Goal: Information Seeking & Learning: Learn about a topic

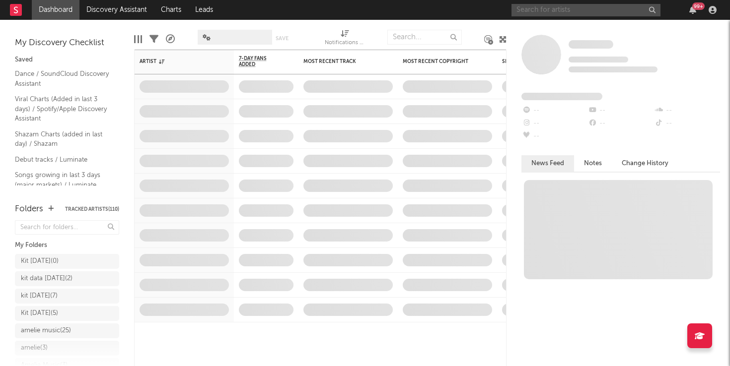
click at [538, 13] on input "text" at bounding box center [585, 10] width 149 height 12
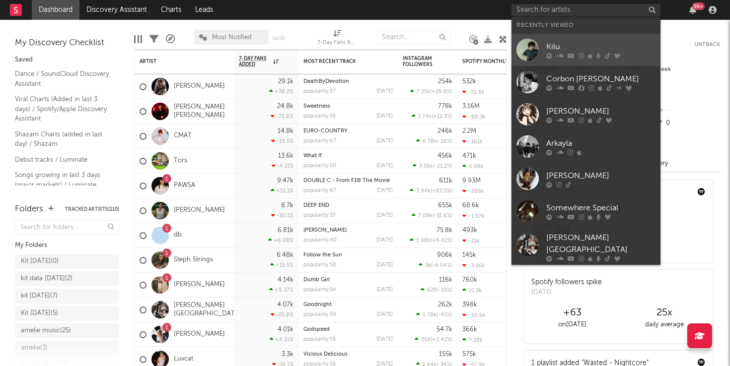
click at [556, 43] on div "Kilu" at bounding box center [600, 47] width 109 height 12
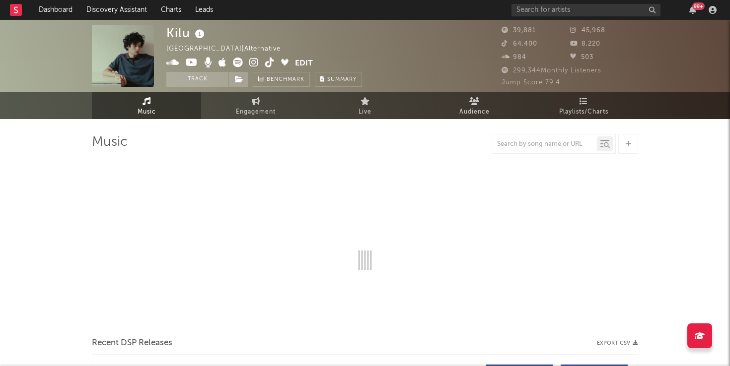
select select "6m"
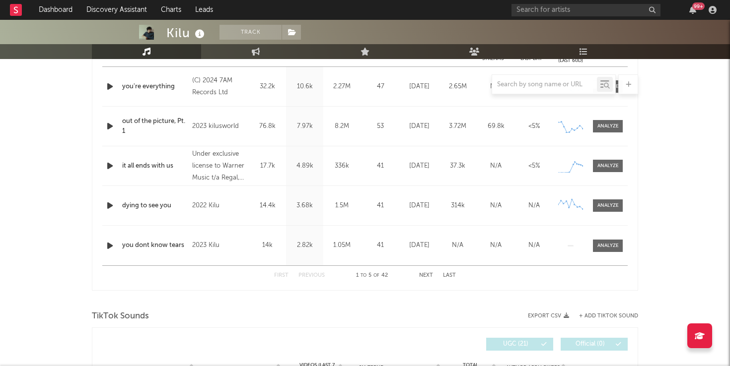
scroll to position [431, 0]
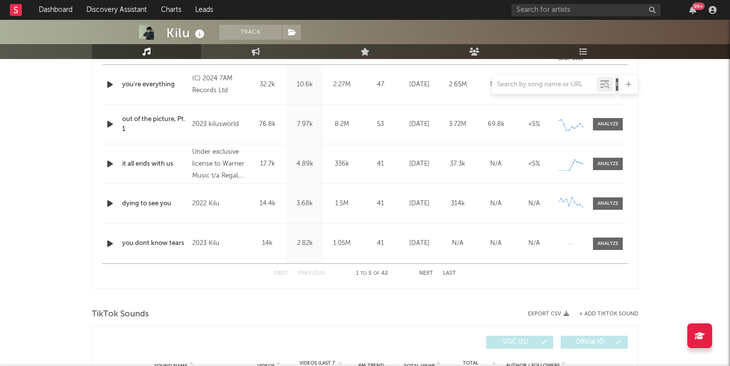
click at [425, 273] on button "Next" at bounding box center [426, 273] width 14 height 5
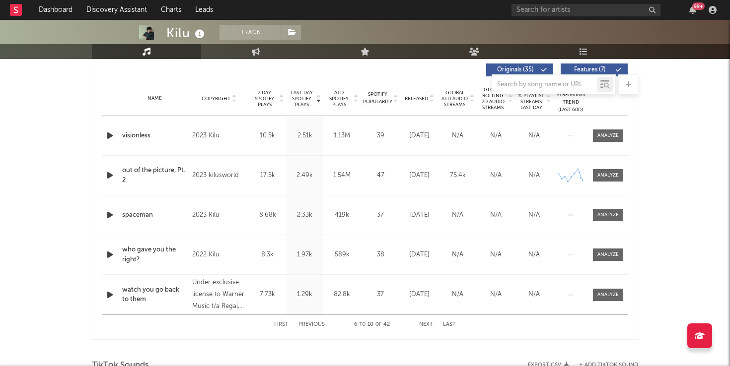
scroll to position [383, 0]
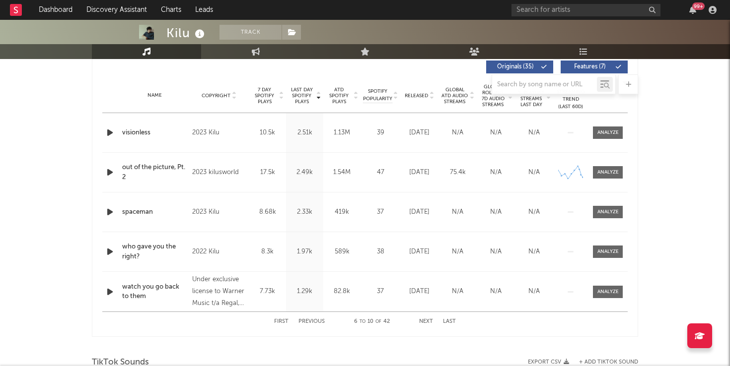
click at [425, 320] on button "Next" at bounding box center [426, 321] width 14 height 5
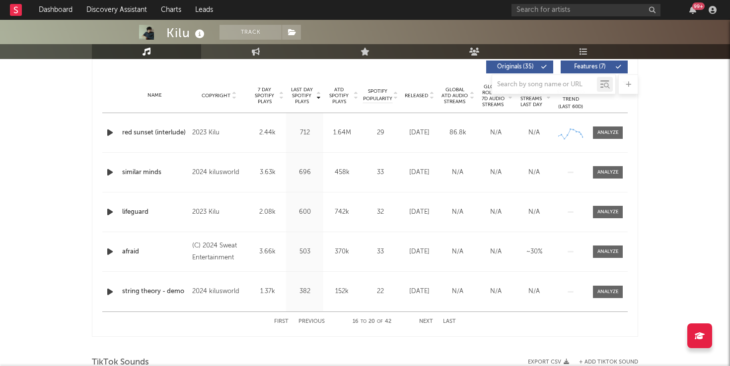
click at [425, 320] on button "Next" at bounding box center [426, 321] width 14 height 5
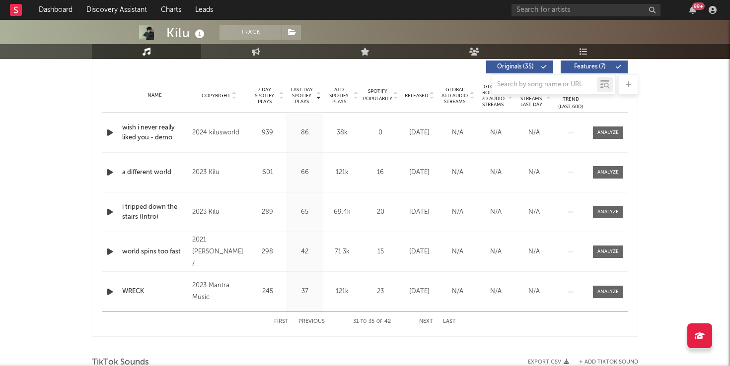
click at [425, 320] on button "Next" at bounding box center [426, 321] width 14 height 5
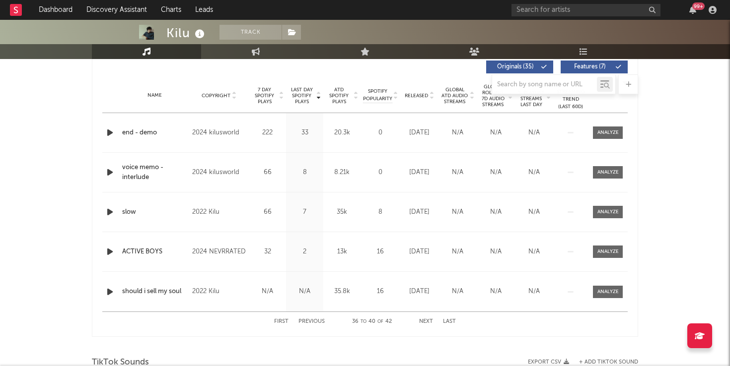
click at [425, 320] on button "Next" at bounding box center [426, 321] width 14 height 5
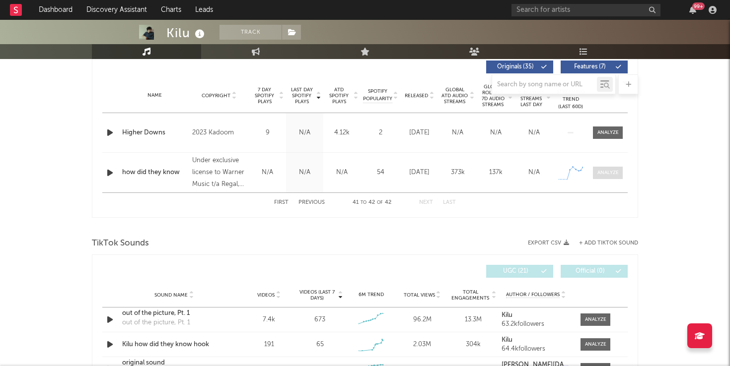
click at [610, 172] on div at bounding box center [607, 172] width 21 height 7
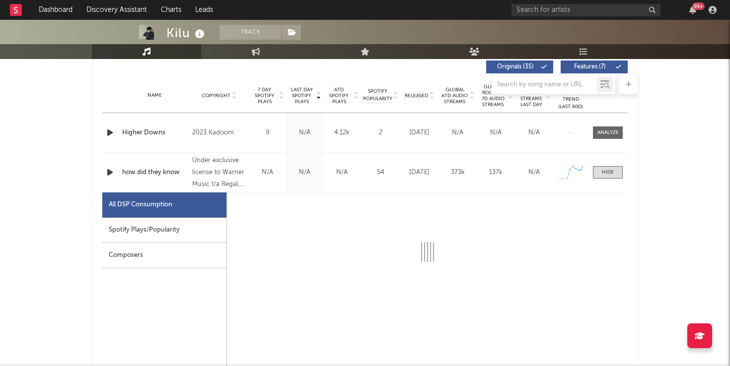
select select "1w"
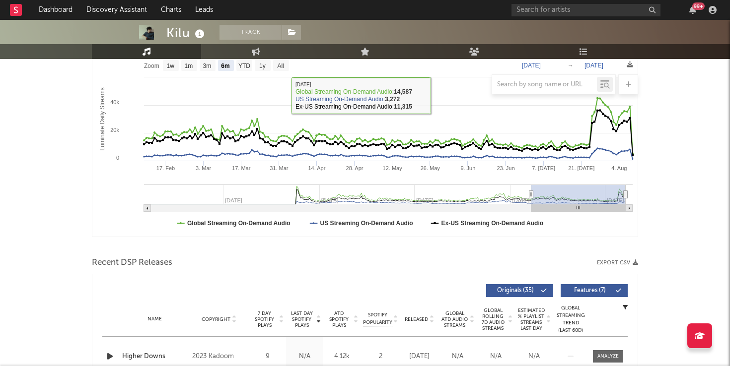
scroll to position [0, 0]
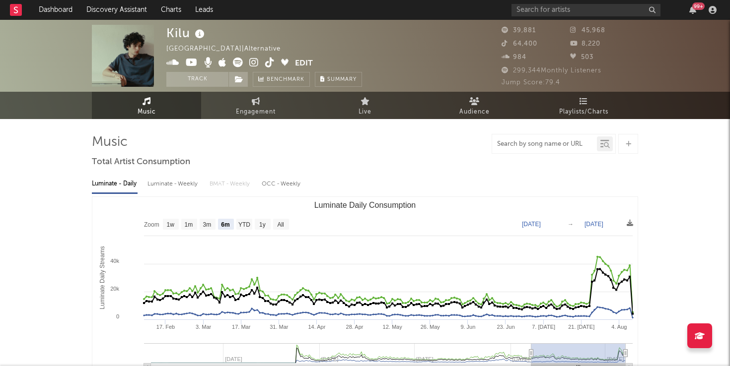
click at [511, 146] on input "text" at bounding box center [544, 144] width 105 height 8
type input "[PERSON_NAME][GEOGRAPHIC_DATA]"
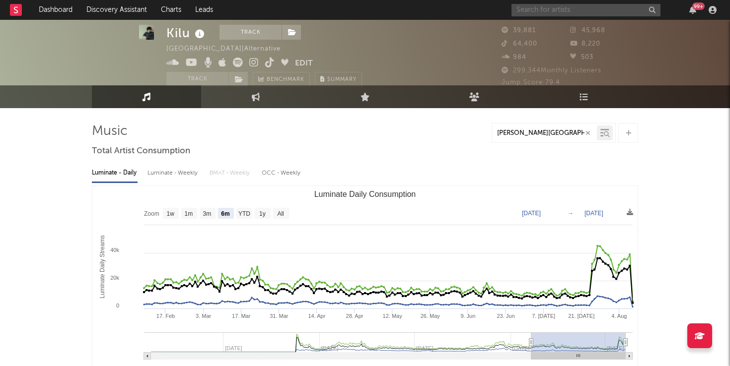
click at [549, 11] on input "text" at bounding box center [585, 10] width 149 height 12
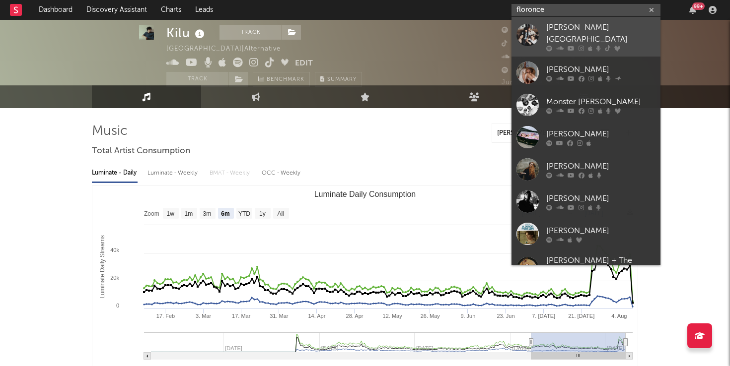
type input "floronce"
click at [574, 27] on div "[PERSON_NAME][GEOGRAPHIC_DATA]" at bounding box center [600, 34] width 109 height 24
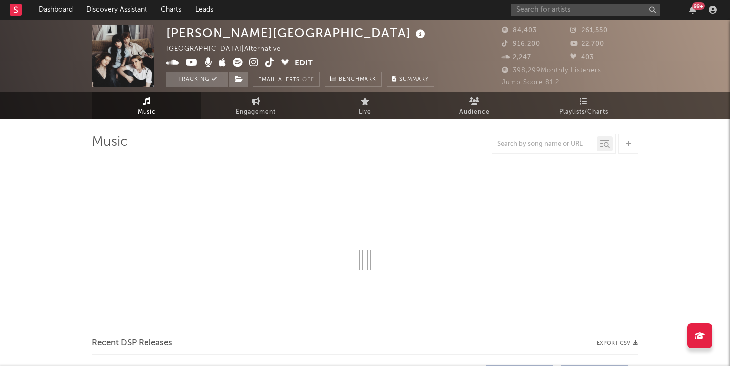
select select "6m"
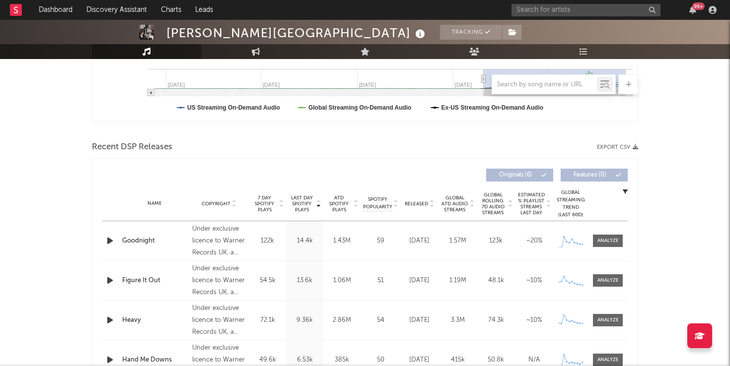
scroll to position [276, 0]
click at [605, 240] on div at bounding box center [607, 239] width 21 height 7
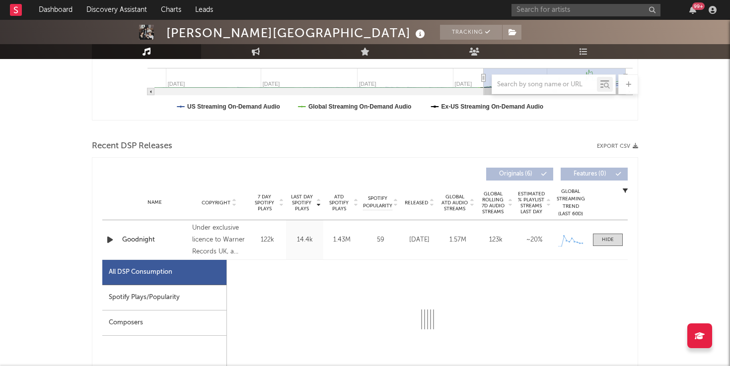
select select "1w"
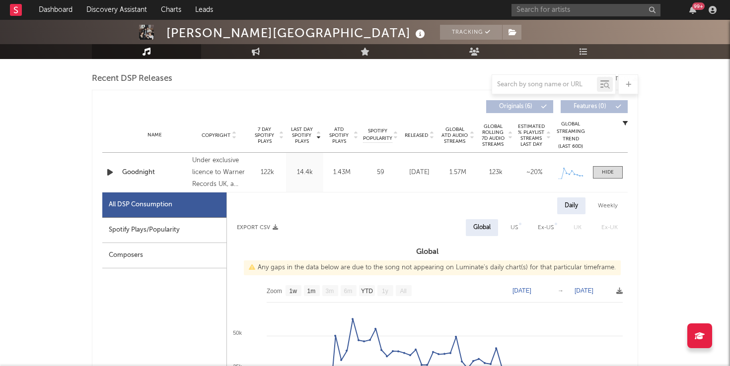
scroll to position [0, 0]
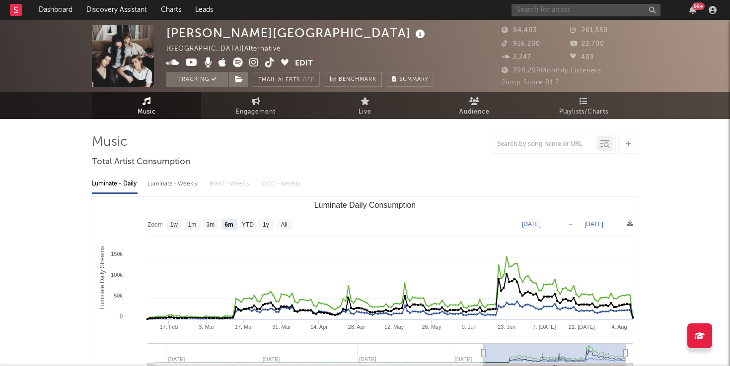
click at [557, 9] on input "text" at bounding box center [585, 10] width 149 height 12
drag, startPoint x: 556, startPoint y: 9, endPoint x: 551, endPoint y: 12, distance: 5.6
click at [551, 12] on input "[PERSON_NAME] blue" at bounding box center [585, 10] width 149 height 12
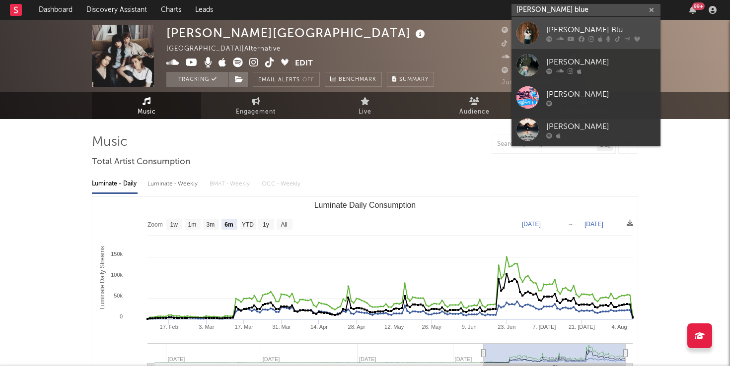
type input "[PERSON_NAME] blue"
click at [552, 38] on div at bounding box center [600, 39] width 109 height 6
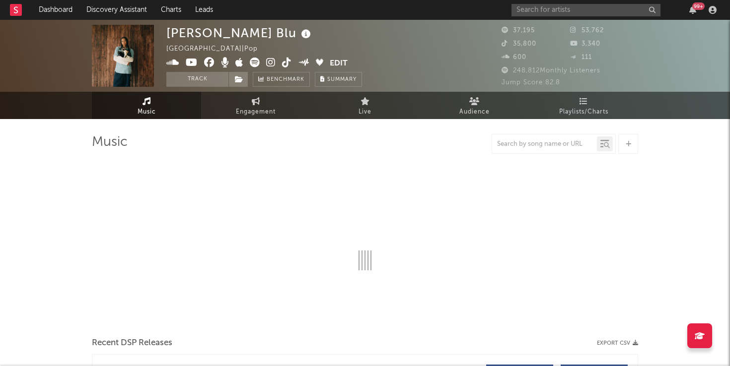
select select "6m"
